Goal: Task Accomplishment & Management: Understand process/instructions

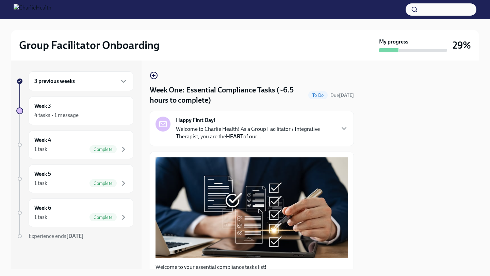
scroll to position [1602, 0]
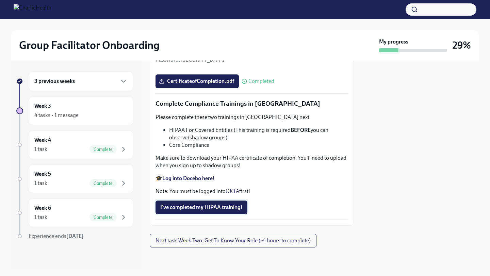
click at [214, 206] on span "I've completed my HIPAA training!" at bounding box center [201, 207] width 82 height 7
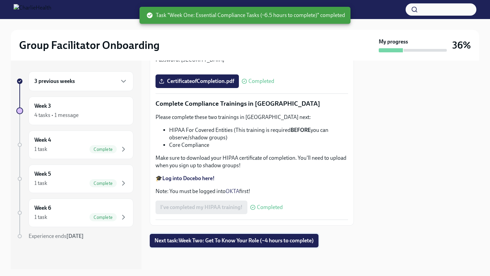
click at [223, 241] on span "Next task : Week Two: Get To Know Your Role (~4 hours to complete)" at bounding box center [233, 240] width 159 height 7
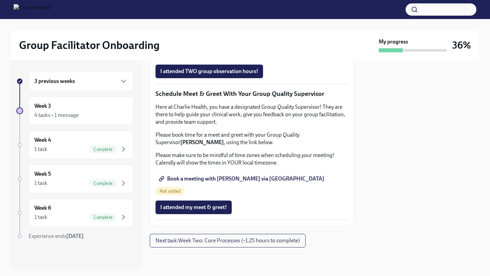
scroll to position [663, 0]
click at [125, 80] on icon "button" at bounding box center [123, 81] width 8 height 8
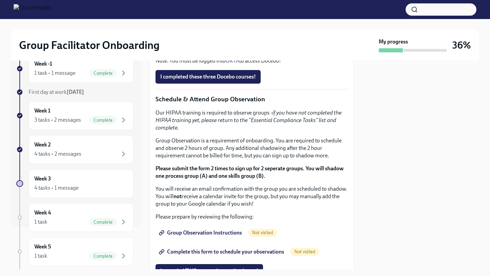
scroll to position [335, 0]
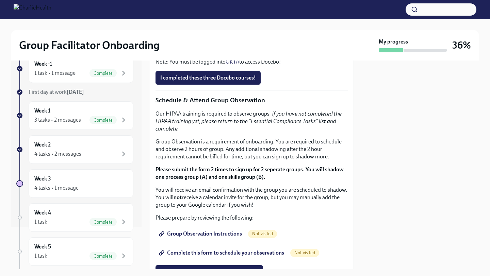
click at [192, 52] on strong "Click here to access your Docebo!" at bounding box center [201, 49] width 78 height 6
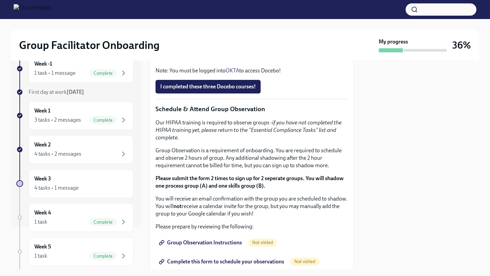
scroll to position [315, 0]
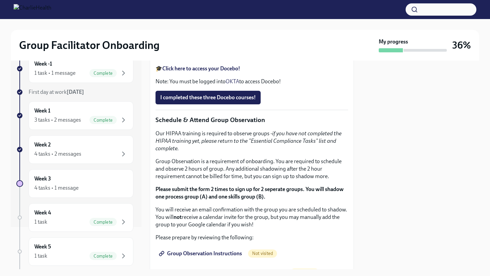
click at [187, 52] on li "IOP Overview, Curriculum & Roles" at bounding box center [258, 48] width 179 height 7
click at [179, 52] on li "IOP Overview, Curriculum & Roles" at bounding box center [258, 48] width 179 height 7
click at [215, 72] on strong "Click here to access your Docebo!" at bounding box center [201, 68] width 78 height 6
drag, startPoint x: 168, startPoint y: 184, endPoint x: 255, endPoint y: 187, distance: 87.2
click at [255, 60] on ul "How To Be A Successful Group Facilitator IOP Overview, Curriculum & Roles Skill…" at bounding box center [251, 48] width 193 height 22
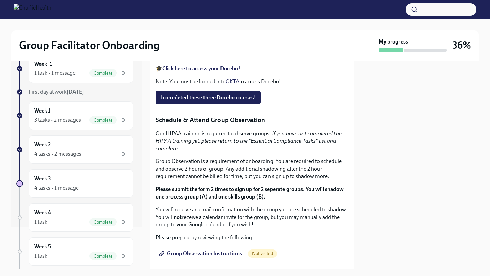
copy li "IOP Overview, Curriculum & Roles"
